Goal: Communication & Community: Ask a question

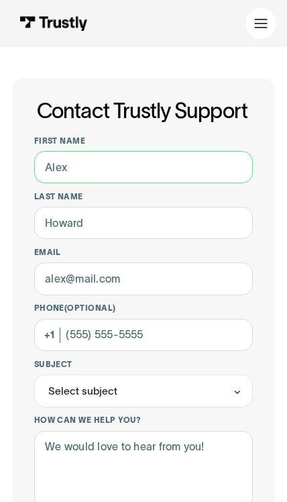
click at [173, 157] on input "First name" at bounding box center [144, 167] width 220 height 32
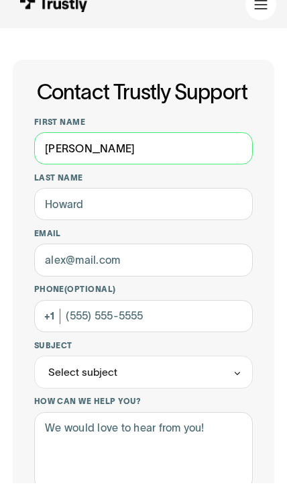
type input "Margaret"
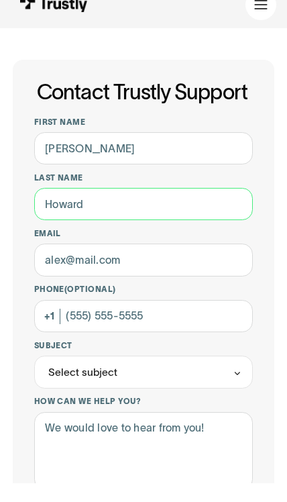
click at [129, 207] on input "Last name" at bounding box center [144, 223] width 220 height 32
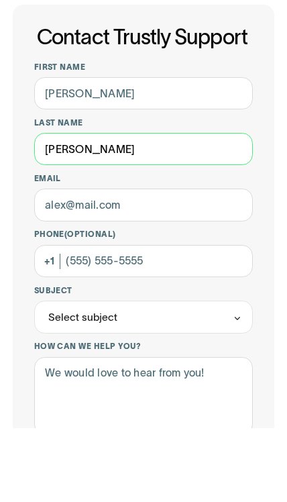
type input "Towler"
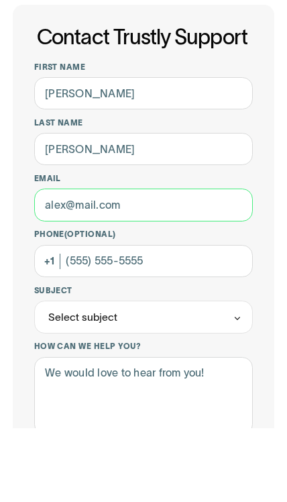
click at [126, 263] on input "Email" at bounding box center [144, 279] width 220 height 32
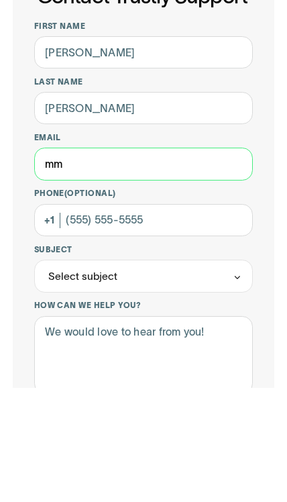
type input "m"
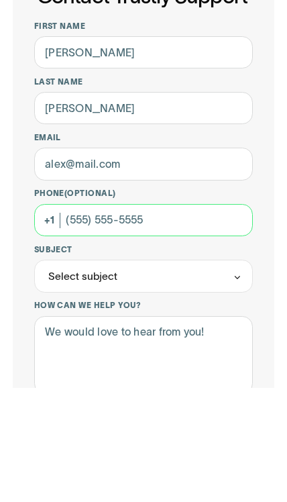
click at [152, 319] on input "Phone (Optional)" at bounding box center [144, 335] width 220 height 32
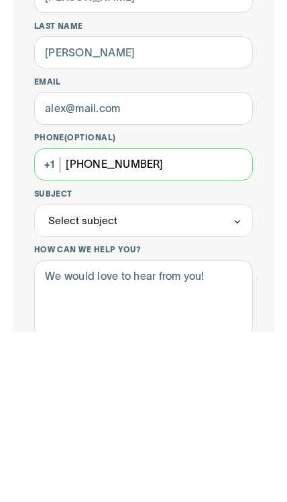
type input "(302) 463-6228"
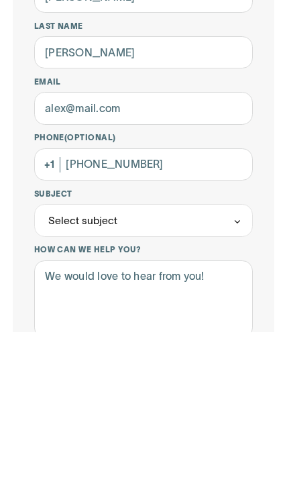
click at [75, 384] on div "Select subject" at bounding box center [82, 391] width 69 height 15
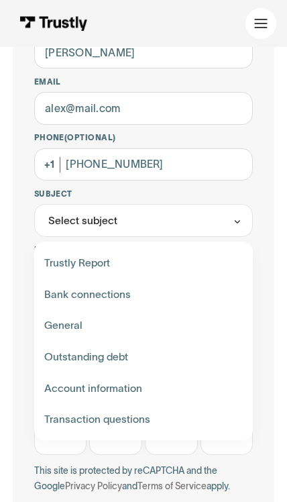
click at [55, 414] on div "Contact Trustly Support" at bounding box center [143, 420] width 209 height 32
type input "**********"
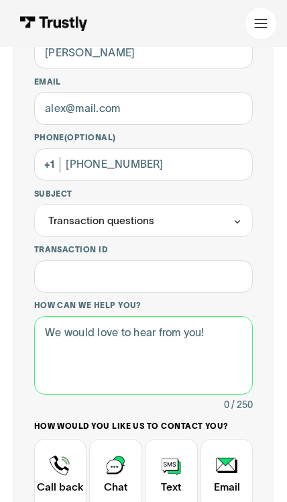
click at [54, 332] on textarea "How can we help you?" at bounding box center [144, 355] width 220 height 79
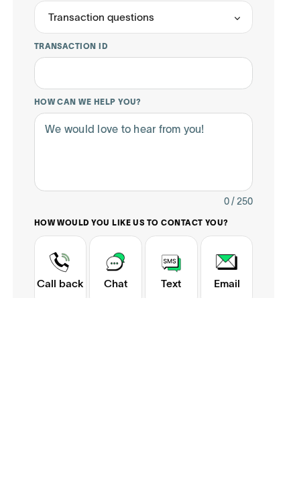
click at [53, 440] on div "Contact Trustly Support" at bounding box center [60, 476] width 53 height 72
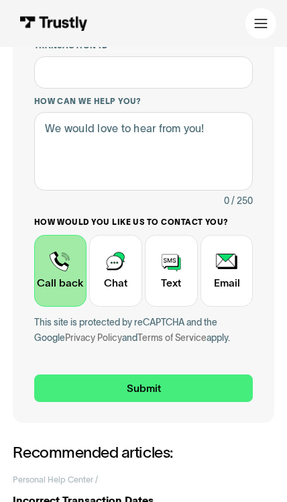
click at [96, 382] on input "Submit" at bounding box center [144, 389] width 220 height 28
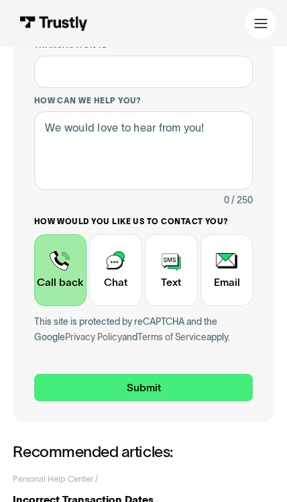
click at [113, 391] on input "Submit" at bounding box center [144, 388] width 220 height 28
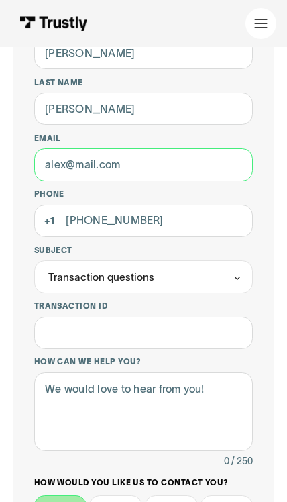
click at [88, 162] on input "Email" at bounding box center [144, 164] width 220 height 32
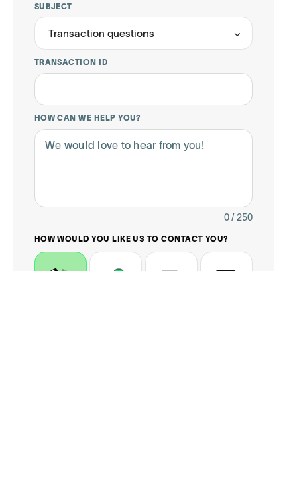
scroll to position [128, 0]
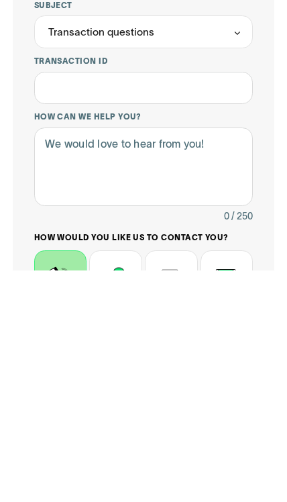
type input "maggietowler@yahoo.com"
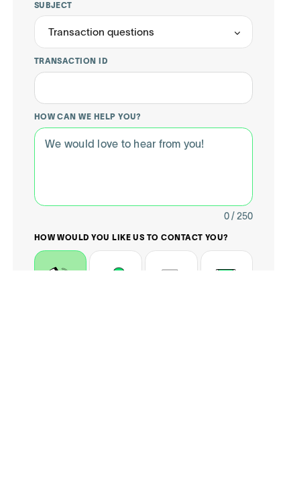
click at [58, 359] on textarea "How can we help you?" at bounding box center [144, 398] width 220 height 79
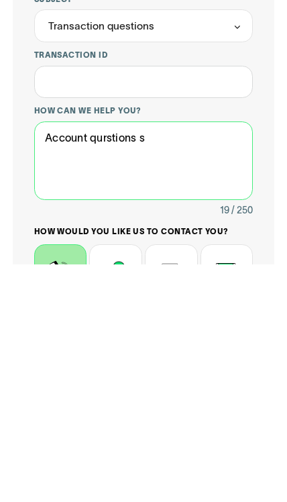
click at [108, 359] on textarea "Account qurstions s" at bounding box center [144, 398] width 220 height 79
click at [240, 359] on textarea "Account questions and deposits s" at bounding box center [144, 398] width 220 height 79
type textarea "Account questions and deposits"
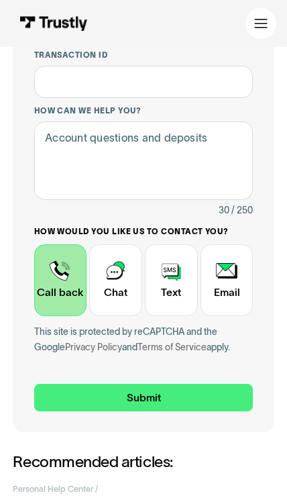
click at [75, 394] on input "Submit" at bounding box center [144, 398] width 220 height 28
type input "+13024636228"
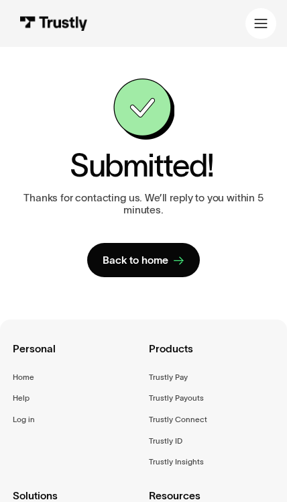
click at [153, 263] on div "Back to home" at bounding box center [136, 260] width 66 height 13
